Goal: Transaction & Acquisition: Purchase product/service

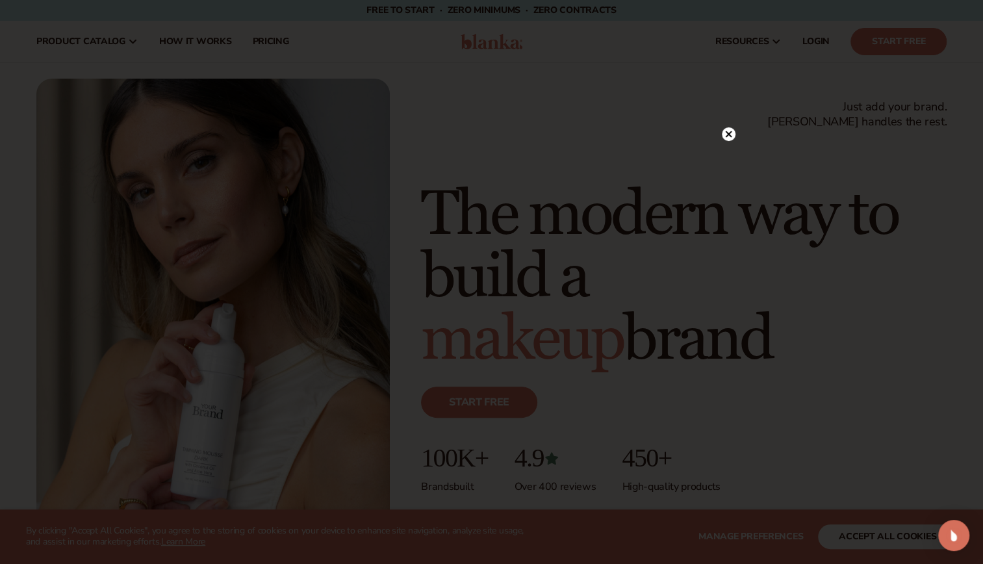
click at [733, 131] on circle at bounding box center [729, 134] width 14 height 14
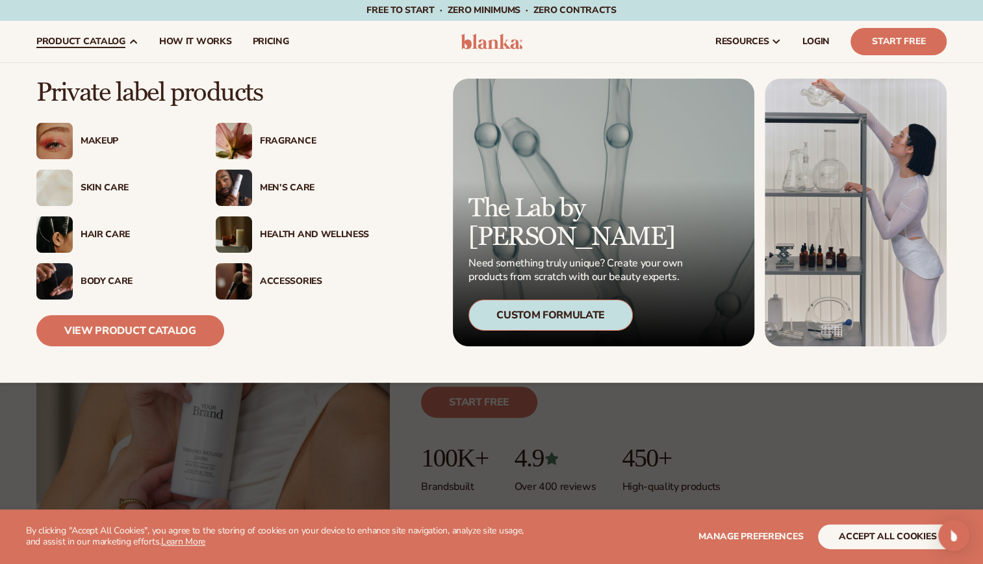
click at [272, 183] on div "Men’s Care" at bounding box center [314, 188] width 109 height 11
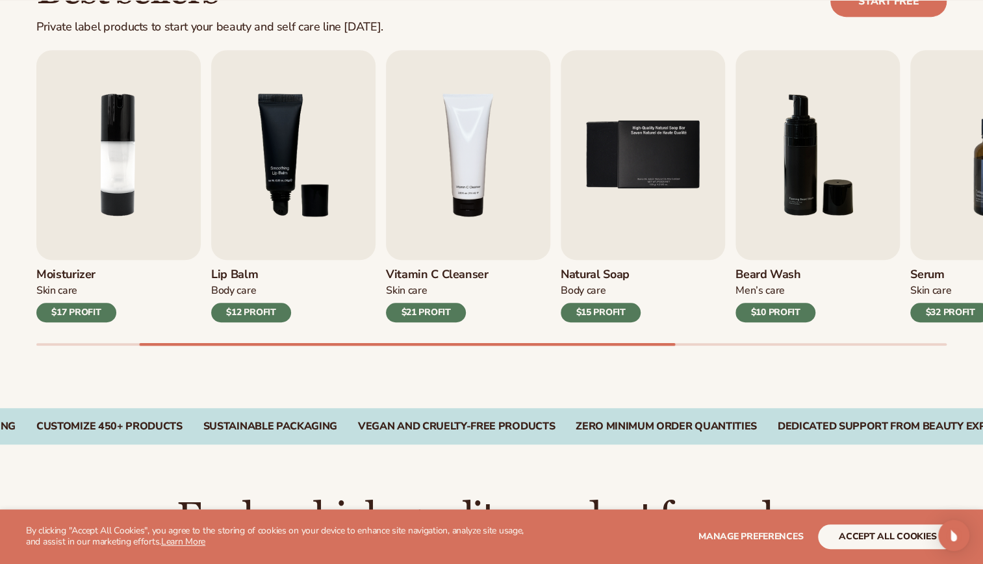
scroll to position [417, 0]
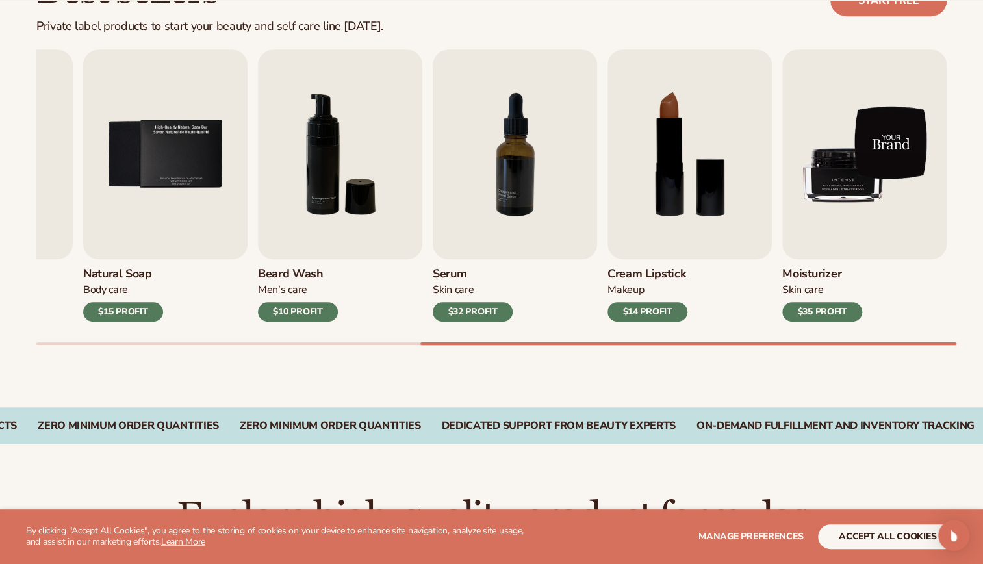
click at [842, 151] on img "9 / 9" at bounding box center [865, 154] width 164 height 210
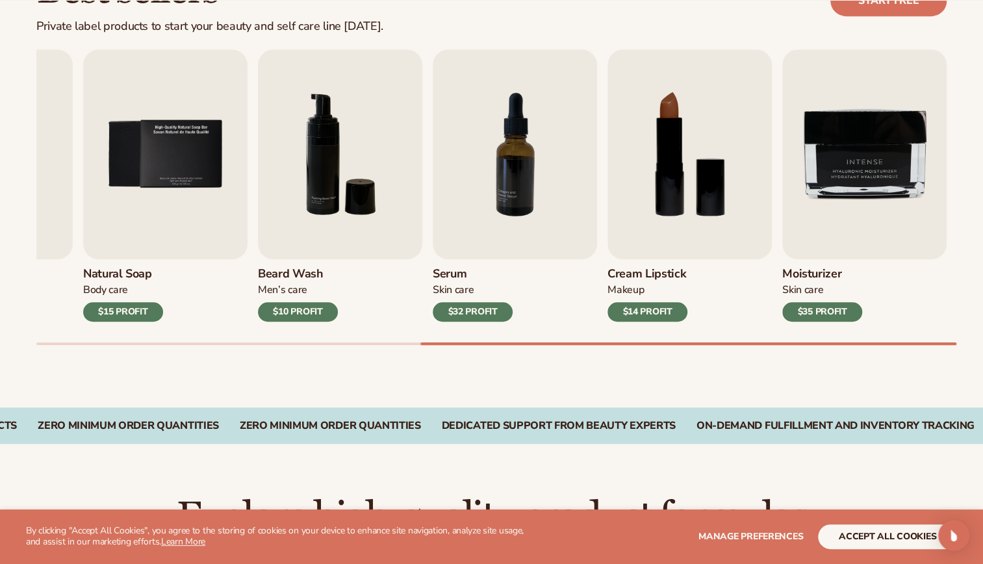
click at [840, 307] on div "$35 PROFIT" at bounding box center [823, 311] width 80 height 19
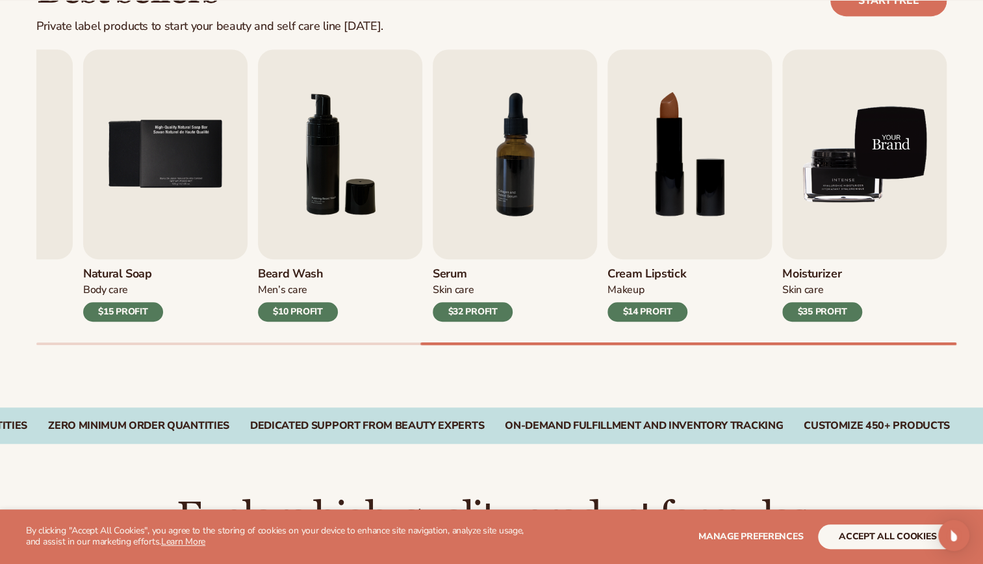
click at [866, 185] on img "9 / 9" at bounding box center [865, 154] width 164 height 210
click at [860, 186] on img "9 / 9" at bounding box center [865, 154] width 164 height 210
click at [891, 138] on img "9 / 9" at bounding box center [865, 154] width 164 height 210
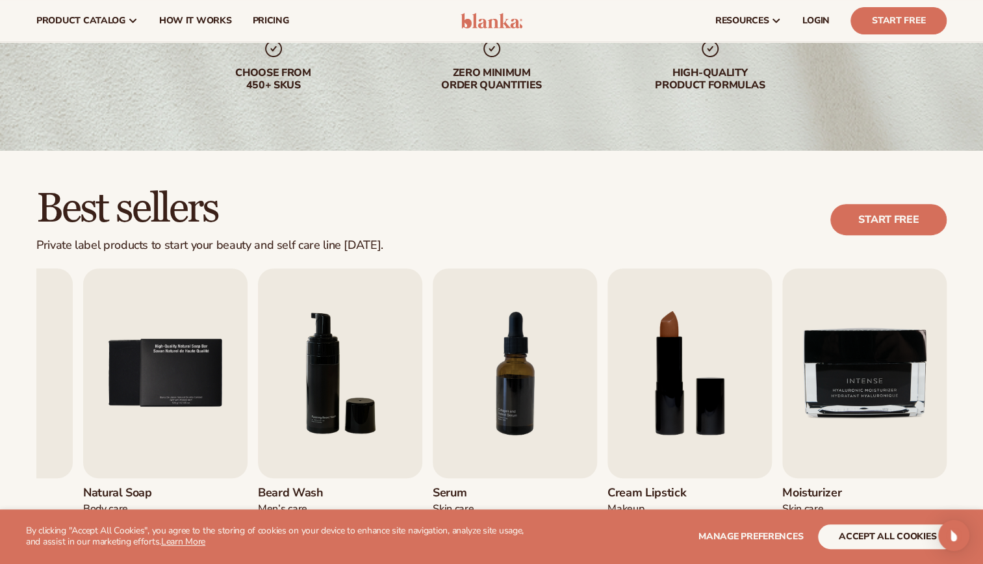
scroll to position [197, 0]
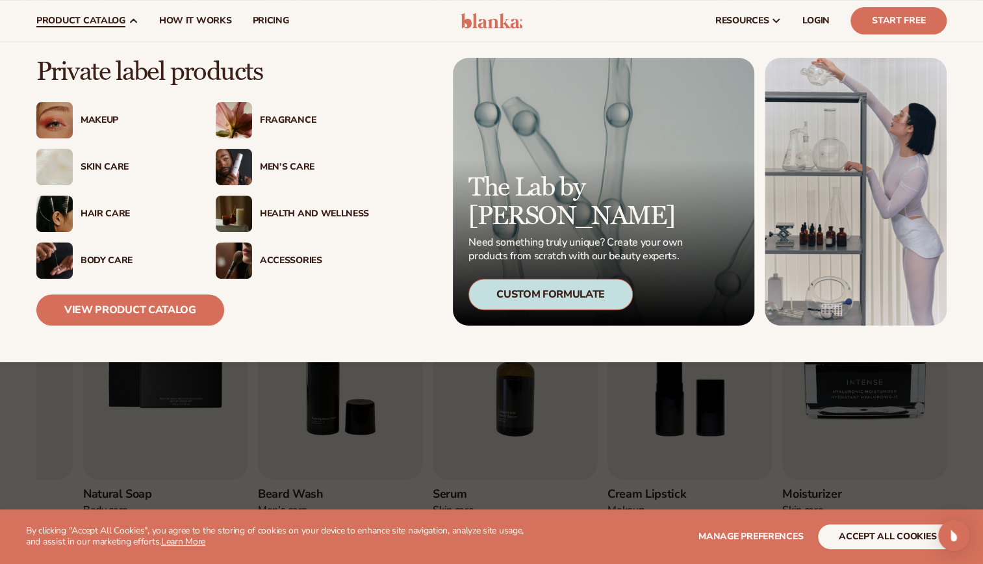
click at [274, 170] on div "Men’s Care" at bounding box center [314, 167] width 109 height 11
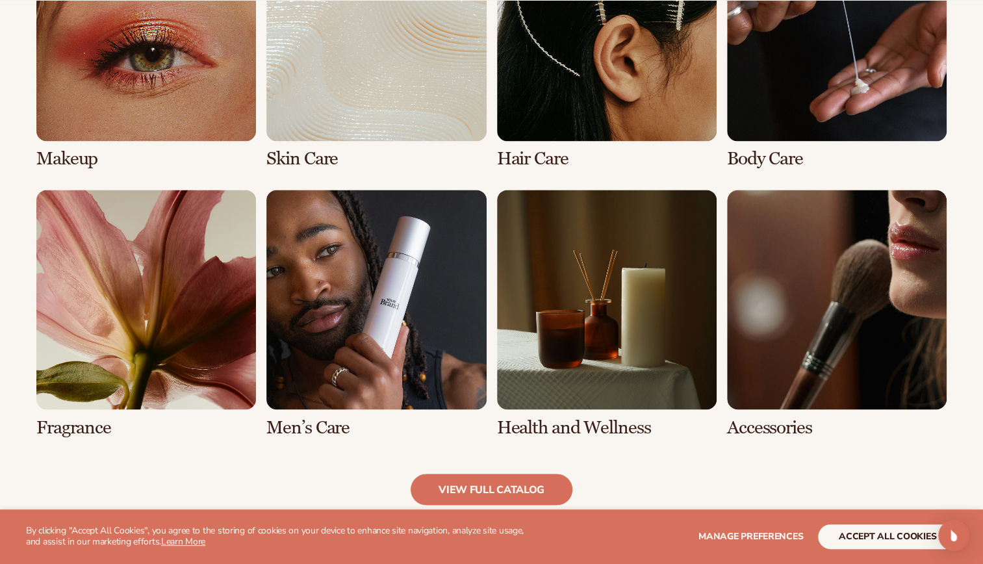
scroll to position [1058, 0]
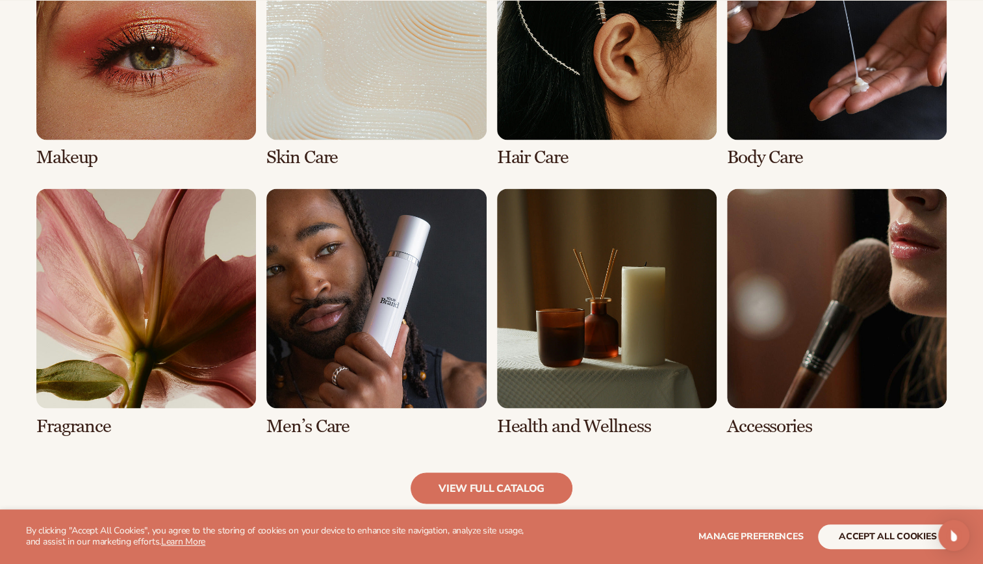
click at [333, 413] on link "6 / 8" at bounding box center [376, 312] width 220 height 248
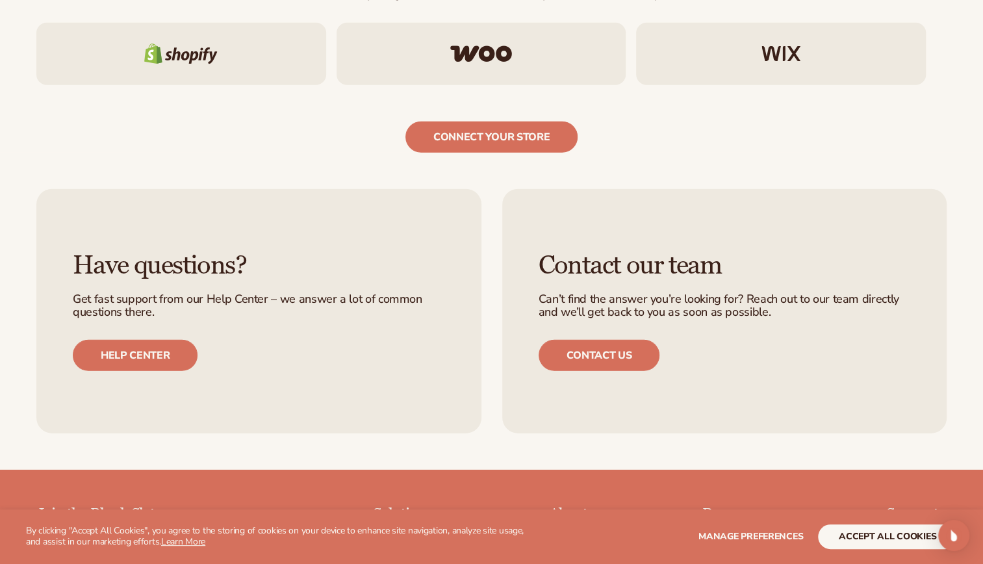
scroll to position [2169, 0]
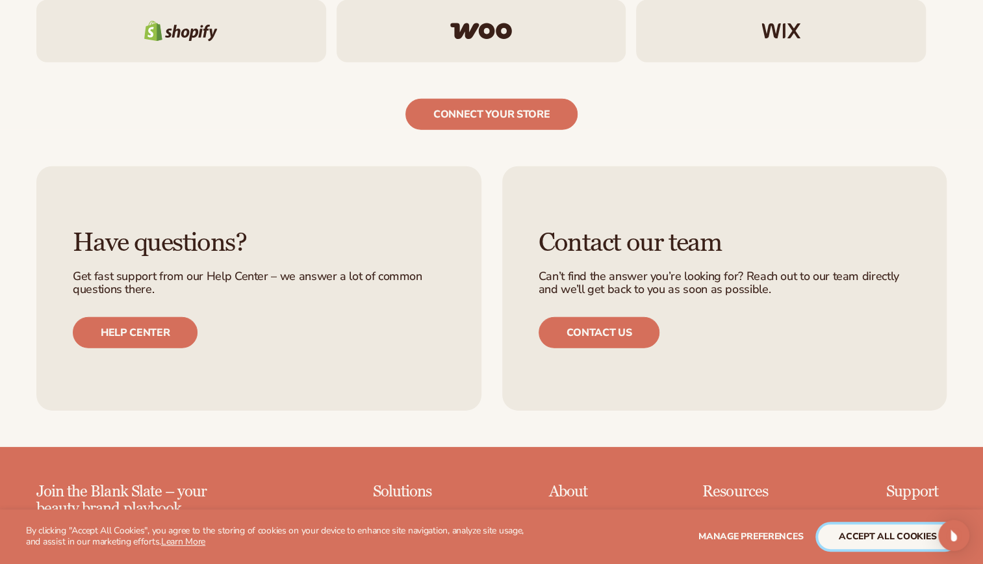
click at [864, 537] on button "accept all cookies" at bounding box center [887, 536] width 139 height 25
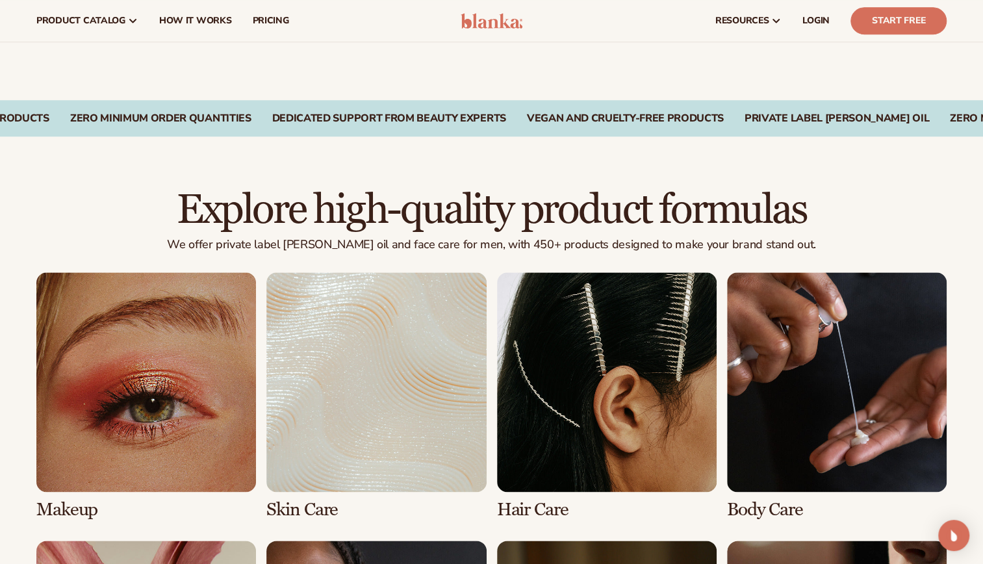
scroll to position [724, 0]
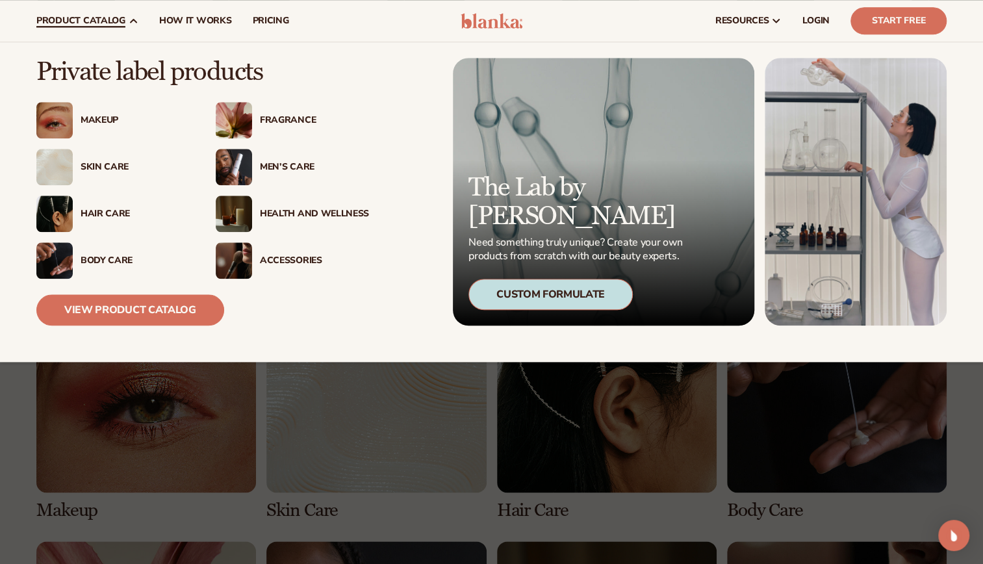
click at [287, 162] on div "Men’s Care" at bounding box center [314, 167] width 109 height 11
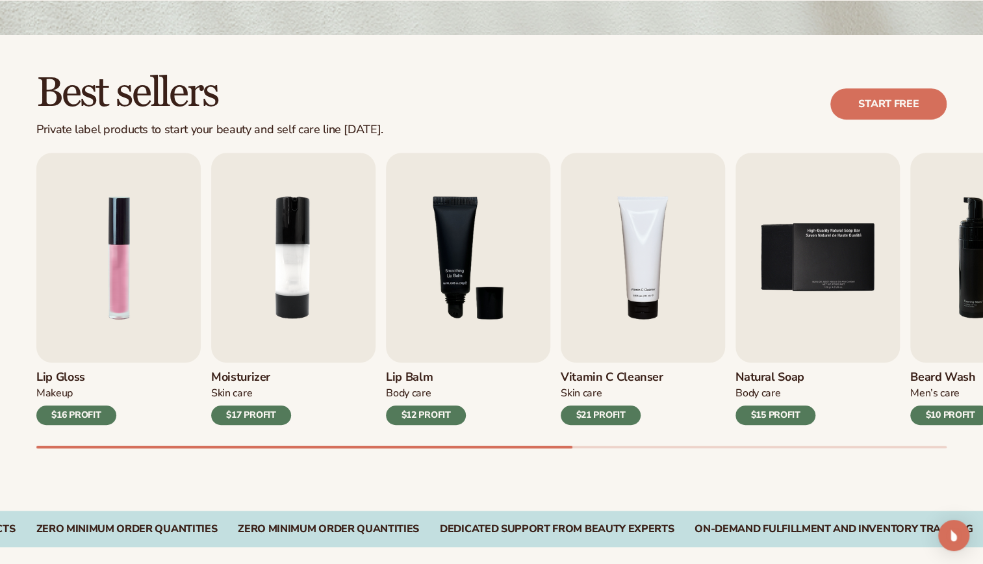
scroll to position [315, 0]
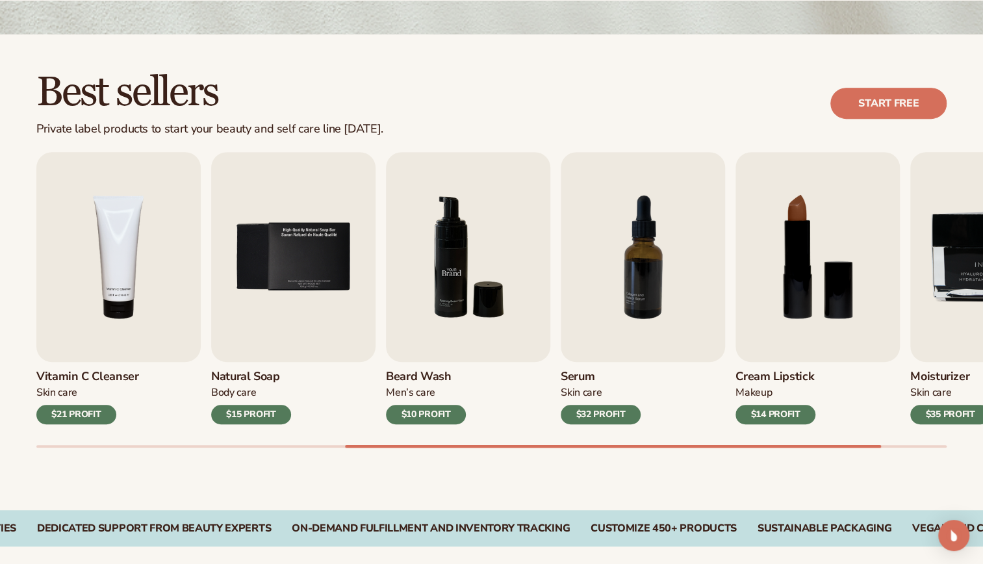
click at [469, 261] on img "6 / 9" at bounding box center [468, 257] width 164 height 210
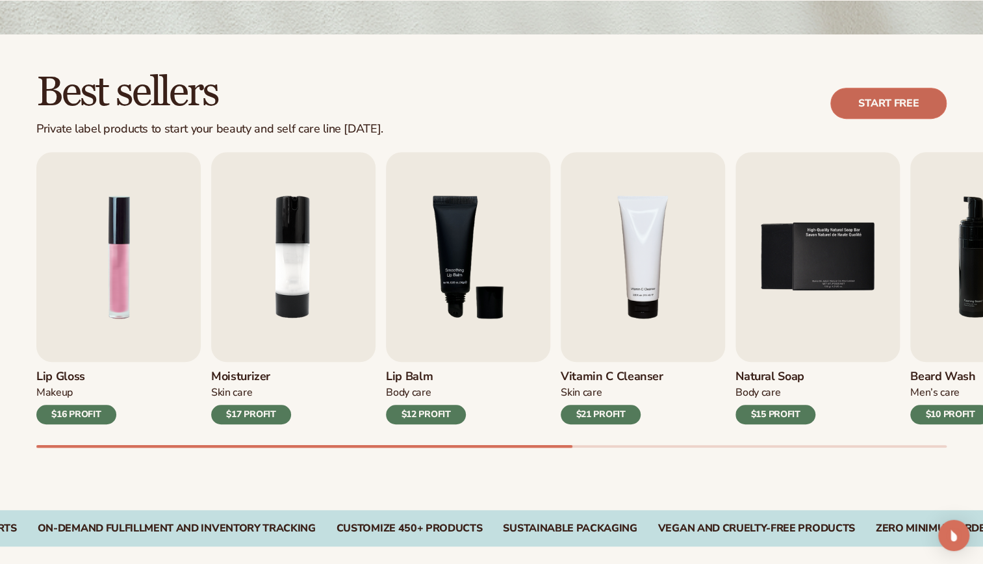
click at [932, 108] on link "Start free" at bounding box center [889, 103] width 116 height 31
